Goal: Task Accomplishment & Management: Manage account settings

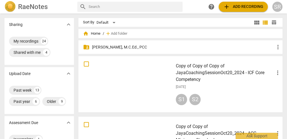
click at [54, 2] on div "RaeNotes" at bounding box center [39, 6] width 68 height 11
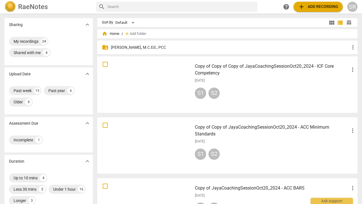
click at [36, 5] on h2 "RaeNotes" at bounding box center [33, 7] width 30 height 8
click at [7, 5] on img at bounding box center [10, 6] width 11 height 11
click at [287, 21] on span "view_module" at bounding box center [331, 22] width 7 height 7
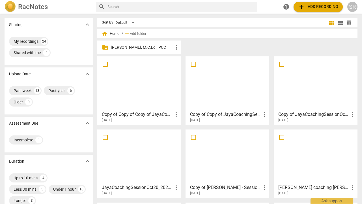
click at [287, 22] on span "table_chart" at bounding box center [348, 22] width 5 height 5
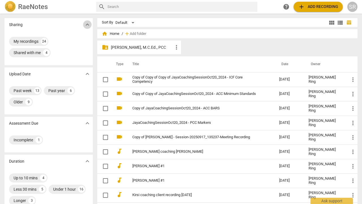
click at [88, 24] on span "expand_more" at bounding box center [87, 24] width 7 height 7
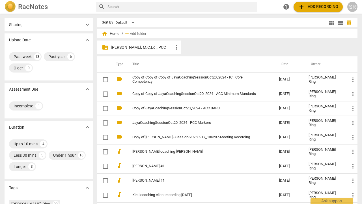
click at [45, 7] on h2 "RaeNotes" at bounding box center [33, 7] width 30 height 8
click at [287, 7] on div "SR" at bounding box center [352, 7] width 10 height 10
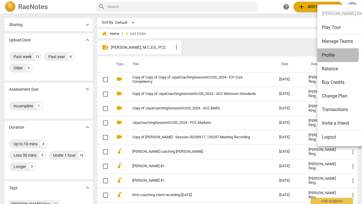
click at [287, 54] on li "Profile" at bounding box center [343, 55] width 53 height 14
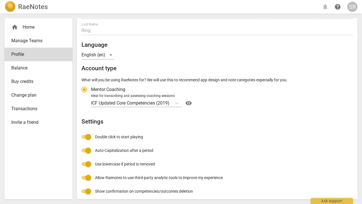
scroll to position [49, 0]
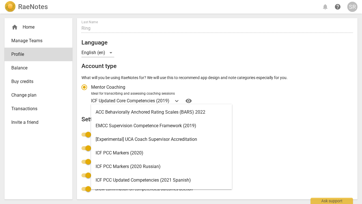
click at [168, 99] on p "ICF Updated Core Competencies (2019)" at bounding box center [130, 100] width 78 height 7
click at [0, 0] on input "Ideal for transcribing and assessing coaching sessions ICF Updated Core Compete…" at bounding box center [0, 0] width 0 height 0
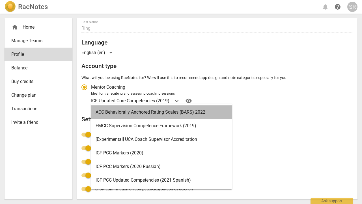
click at [168, 111] on div "ACC Behaviorally Anchored Rating Scales (BARS) 2022" at bounding box center [161, 112] width 141 height 14
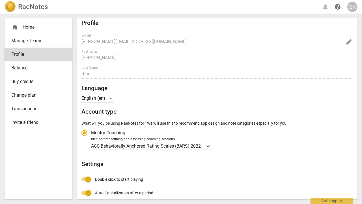
scroll to position [1, 0]
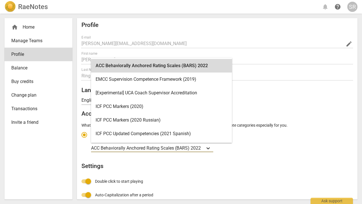
click at [209, 139] on icon "Account type" at bounding box center [207, 148] width 3 height 2
click at [0, 0] on input "Ideal for transcribing and assessing coaching sessions option ACC Behaviorally …" at bounding box center [0, 0] width 0 height 0
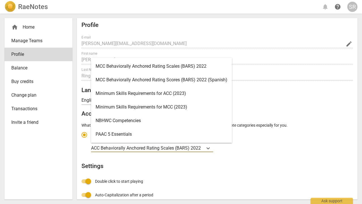
scroll to position [159, 0]
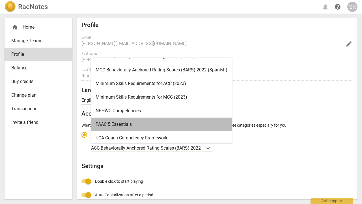
click at [200, 129] on div "PAAC 5 Essentials" at bounding box center [161, 124] width 141 height 14
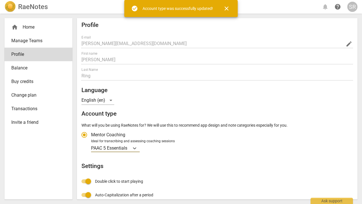
radio input "false"
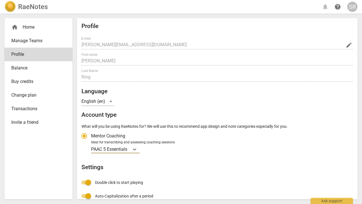
scroll to position [0, 0]
click at [32, 27] on div "home Home" at bounding box center [36, 27] width 50 height 7
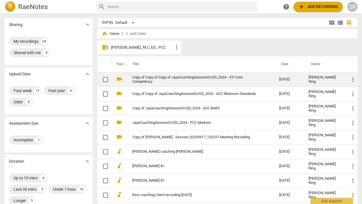
click at [211, 79] on link "Copy of Copy of Copy of JayaCoachingSessionOct20_2024 - ICF Core Competency" at bounding box center [195, 79] width 126 height 8
